Goal: Go to known website: Access a specific website the user already knows

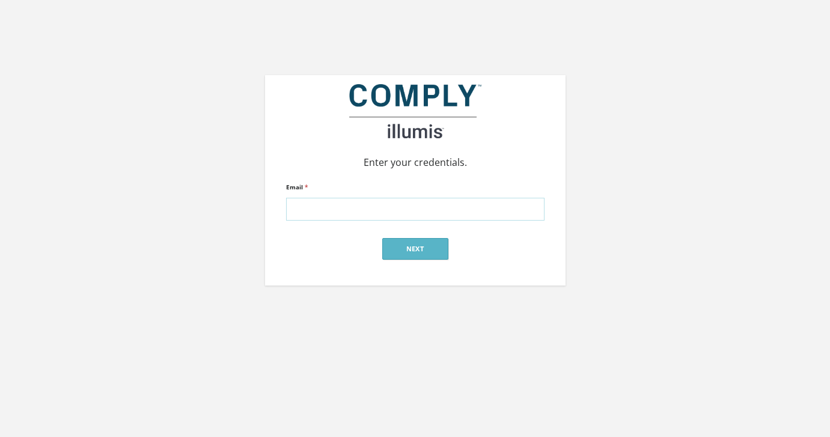
type input "[PERSON_NAME][EMAIL_ADDRESS][DOMAIN_NAME]"
click input "submit" at bounding box center [0, 0] width 0 height 0
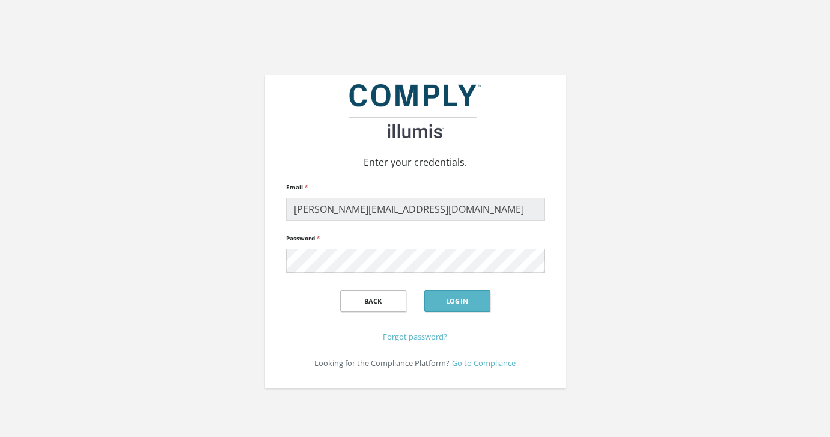
click input "submit" at bounding box center [0, 0] width 0 height 0
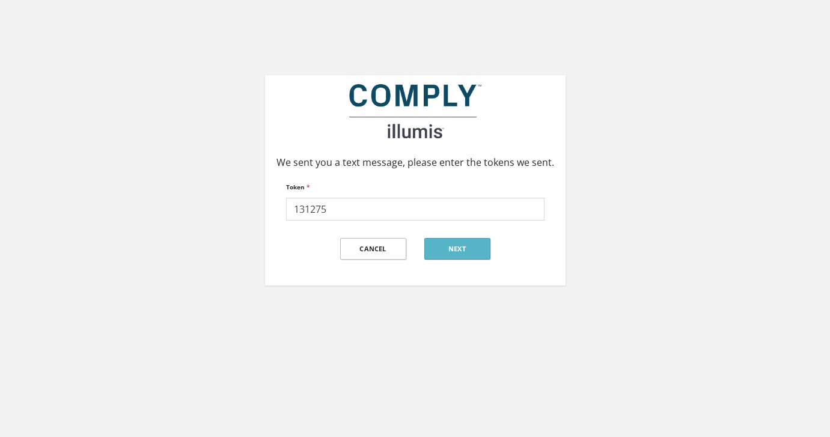
type input "131275"
click input "submit" at bounding box center [0, 0] width 0 height 0
